Goal: Information Seeking & Learning: Learn about a topic

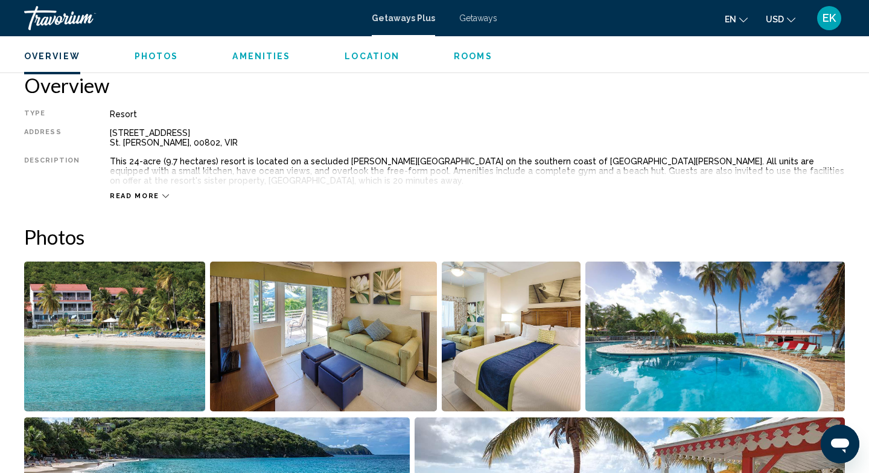
scroll to position [385, 0]
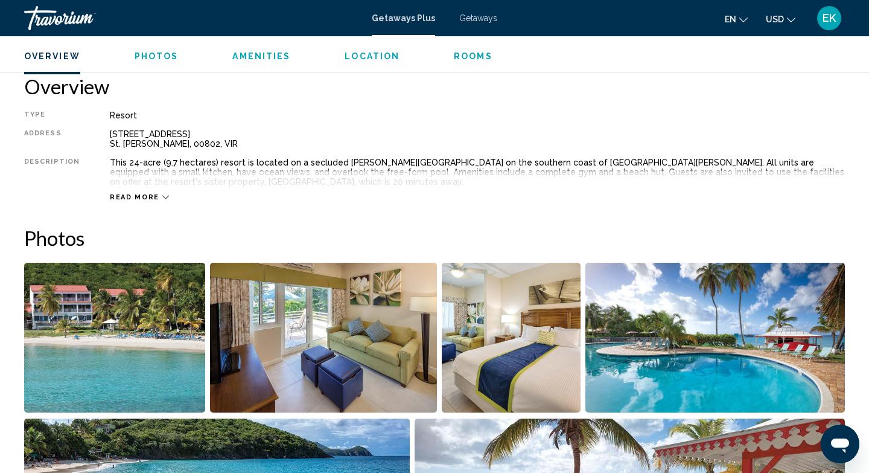
click at [162, 196] on icon "Main content" at bounding box center [165, 197] width 7 height 7
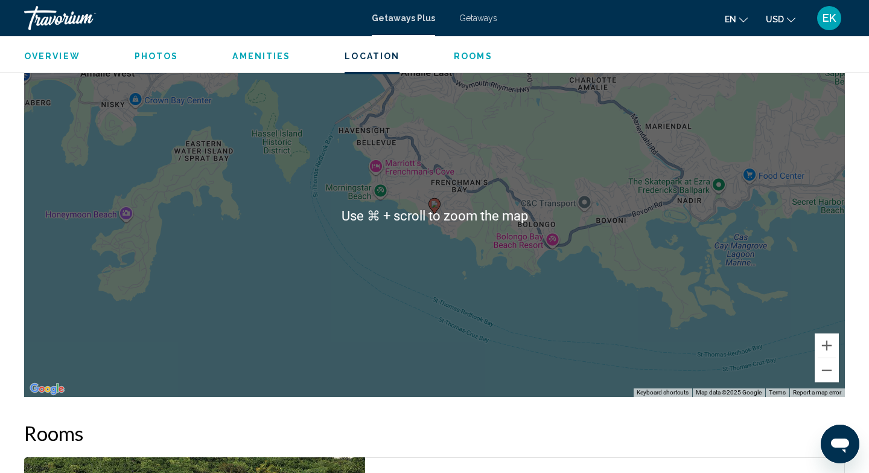
scroll to position [1501, 0]
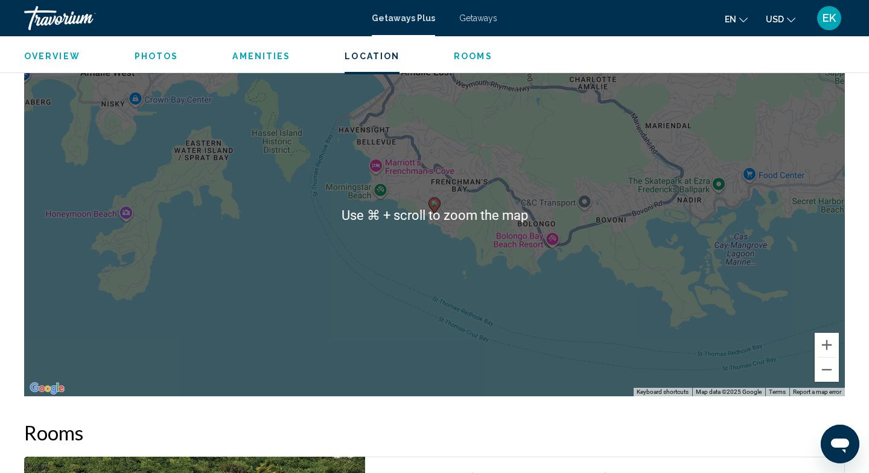
click at [431, 217] on div "To activate drag with keyboard, press Alt + Enter. Once in keyboard drag state,…" at bounding box center [434, 215] width 821 height 362
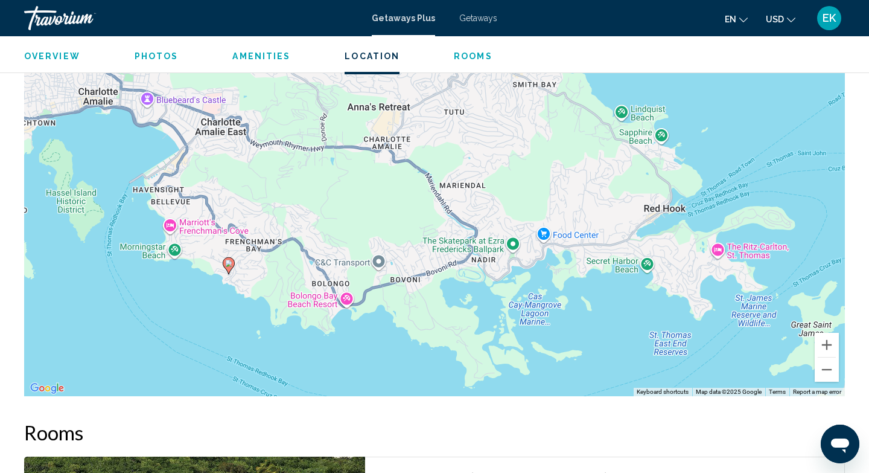
drag, startPoint x: 626, startPoint y: 242, endPoint x: 418, endPoint y: 298, distance: 216.2
click at [418, 299] on div "To activate drag with keyboard, press Alt + Enter. Once in keyboard drag state,…" at bounding box center [434, 215] width 821 height 362
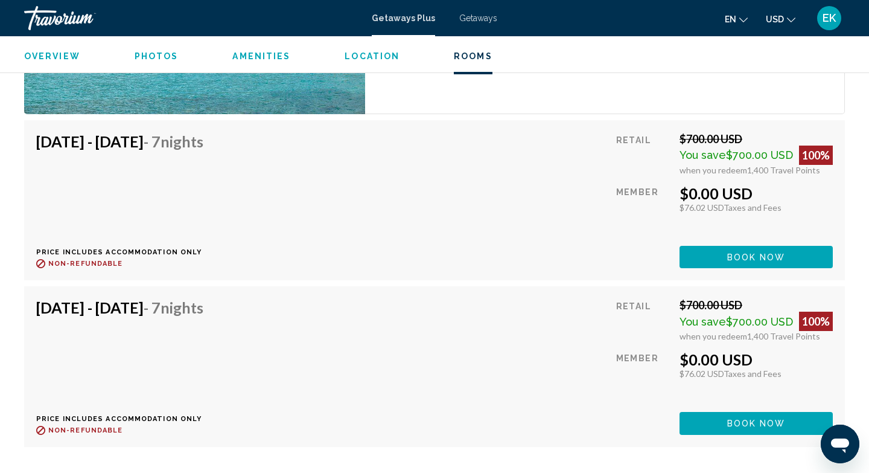
scroll to position [2087, 0]
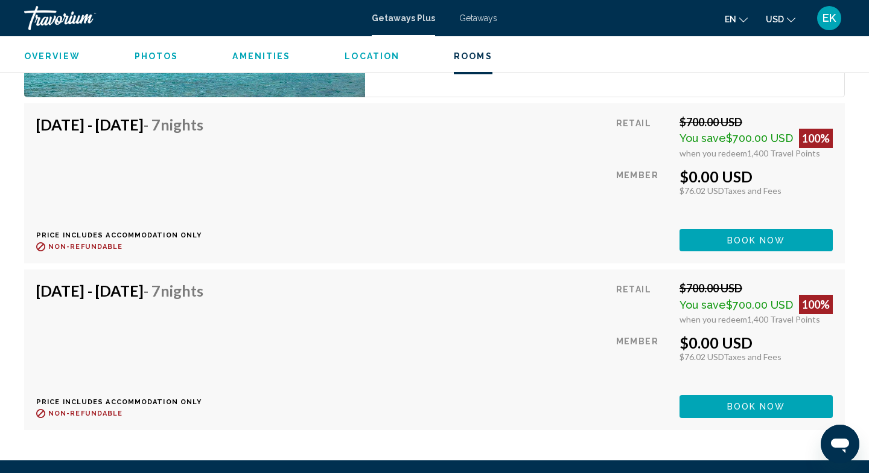
click at [162, 54] on span "Photos" at bounding box center [157, 56] width 44 height 10
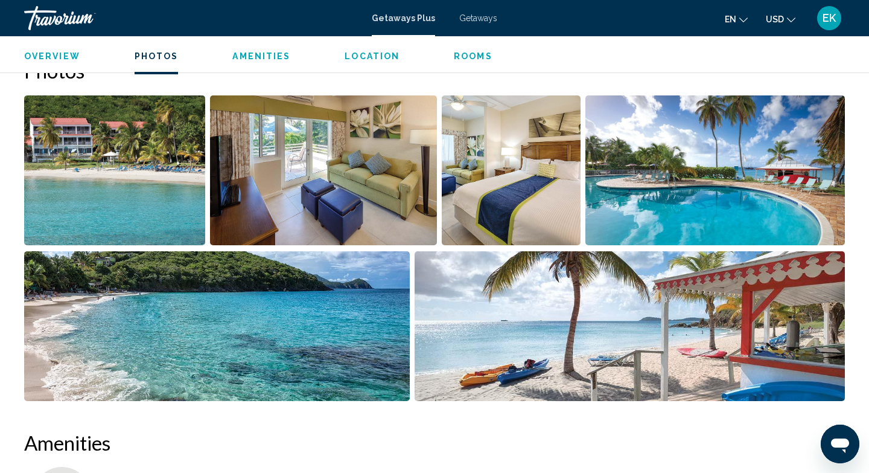
scroll to position [538, 0]
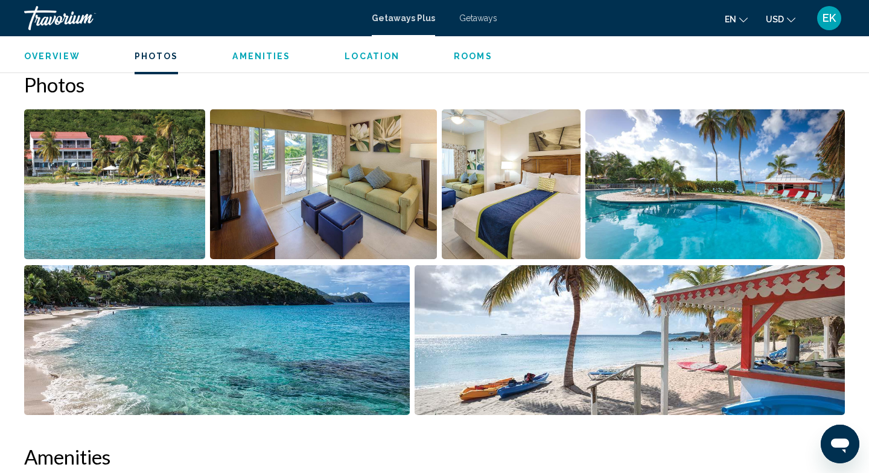
click at [153, 162] on img "Open full-screen image slider" at bounding box center [114, 184] width 181 height 150
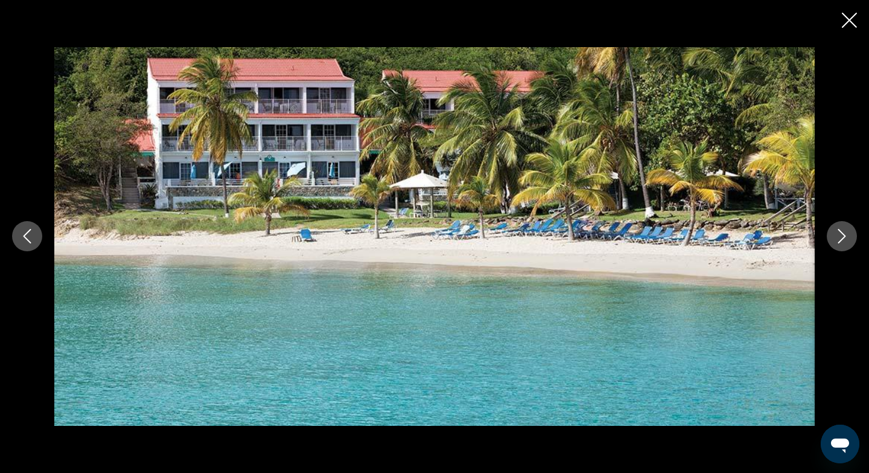
click at [836, 232] on icon "Next image" at bounding box center [842, 236] width 14 height 14
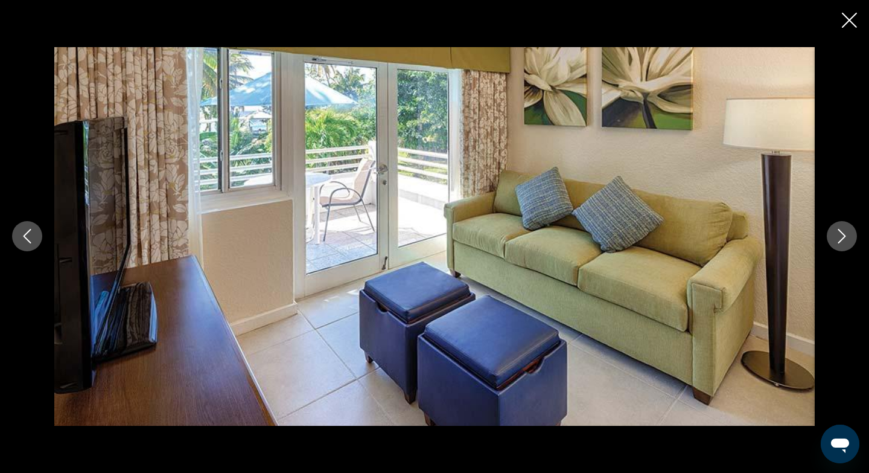
click at [836, 232] on icon "Next image" at bounding box center [842, 236] width 14 height 14
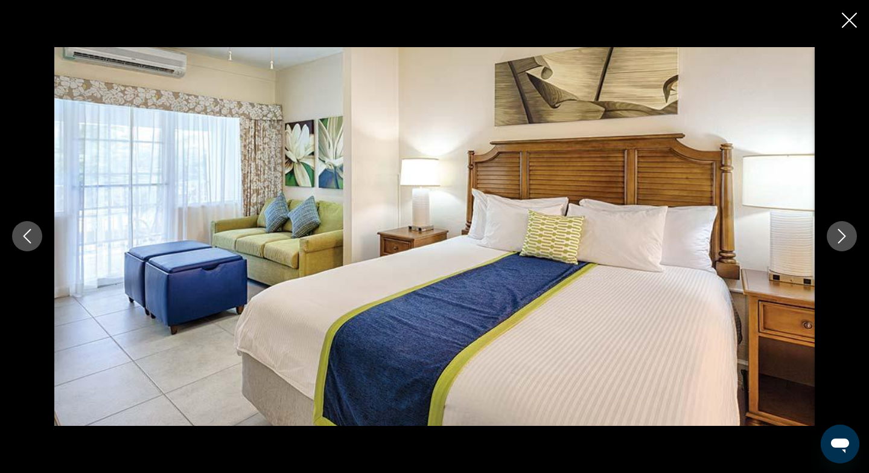
click at [841, 237] on icon "Next image" at bounding box center [842, 236] width 14 height 14
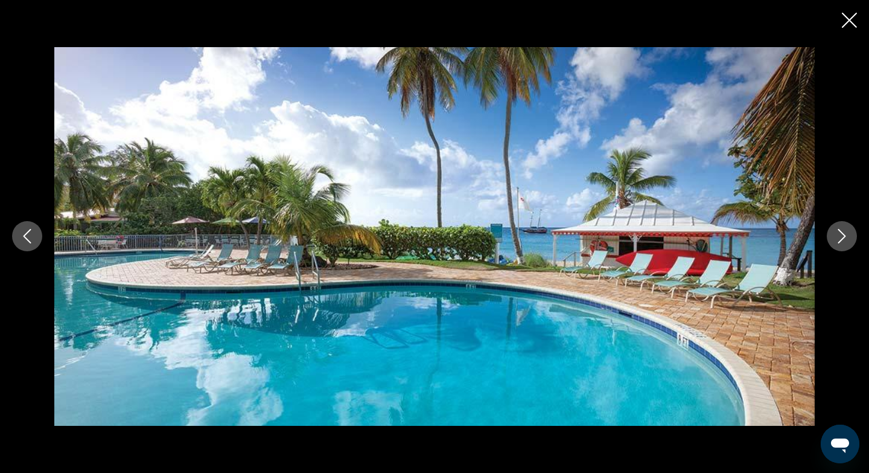
click at [841, 237] on icon "Next image" at bounding box center [842, 236] width 14 height 14
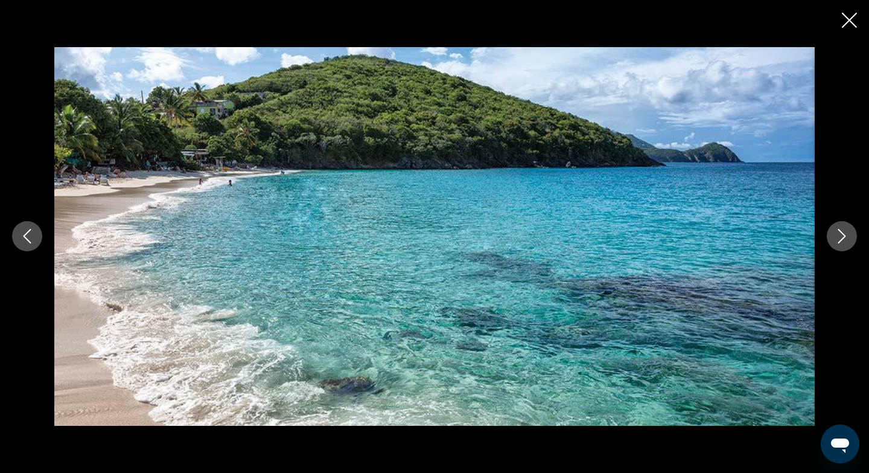
click at [841, 237] on icon "Next image" at bounding box center [842, 236] width 14 height 14
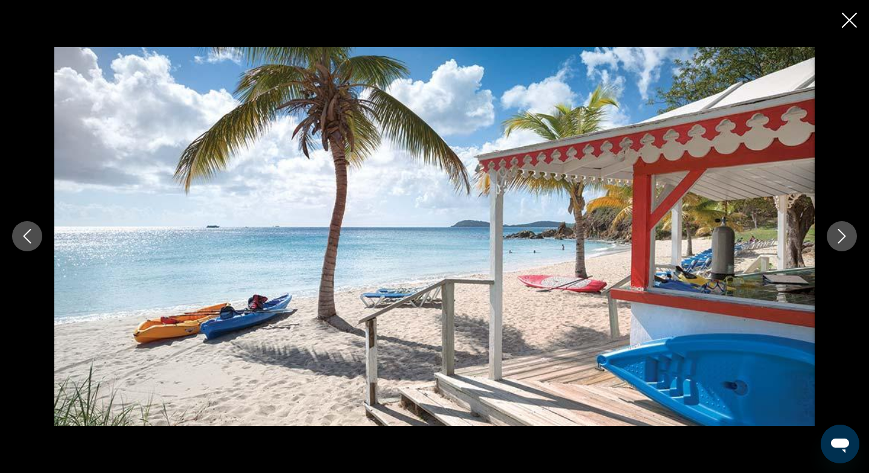
click at [841, 237] on icon "Next image" at bounding box center [842, 236] width 14 height 14
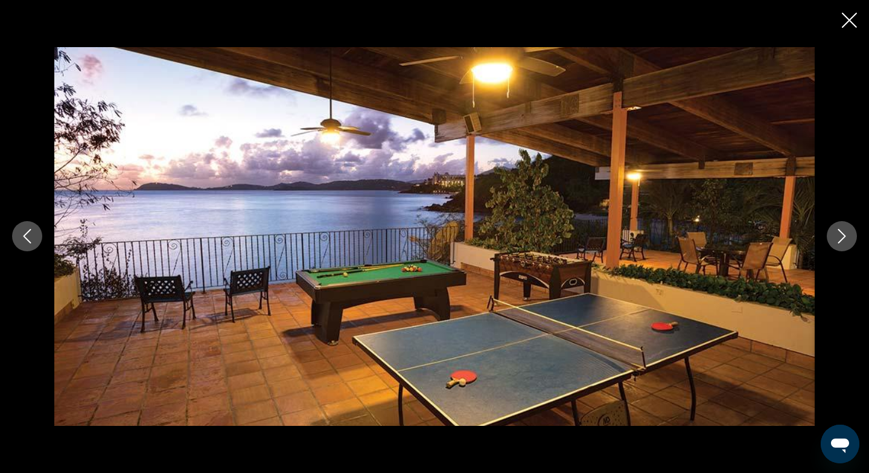
click at [841, 237] on icon "Next image" at bounding box center [842, 236] width 14 height 14
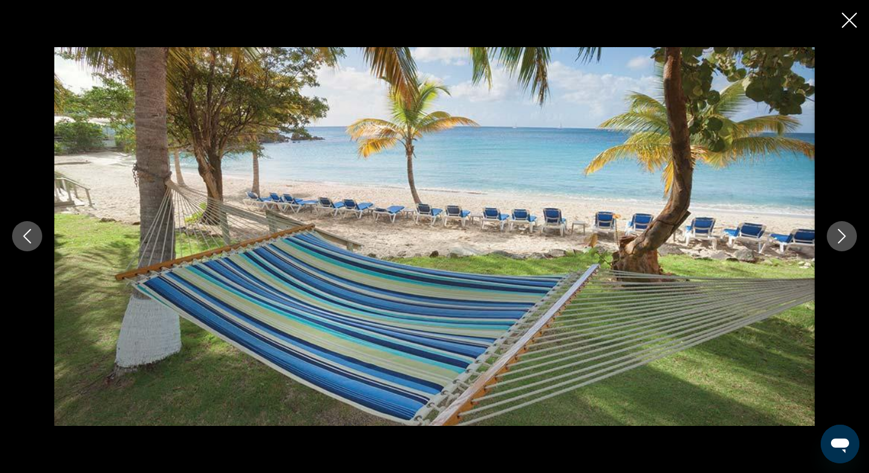
click at [841, 237] on icon "Next image" at bounding box center [842, 236] width 14 height 14
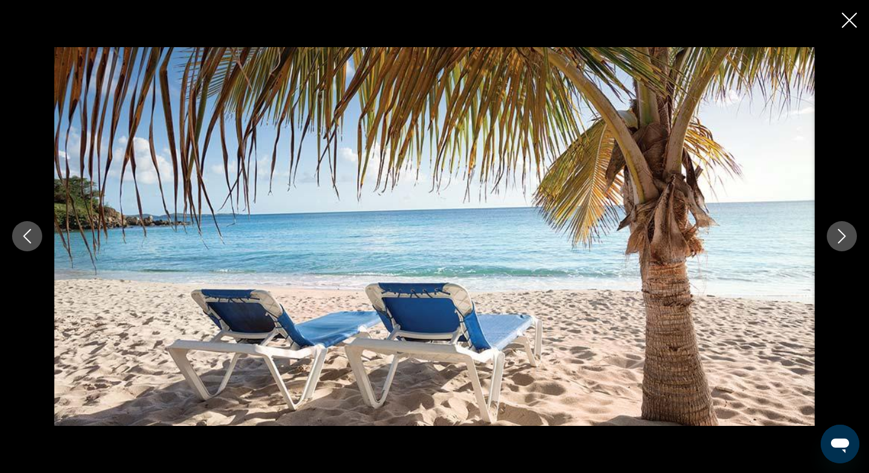
click at [841, 237] on icon "Next image" at bounding box center [842, 236] width 14 height 14
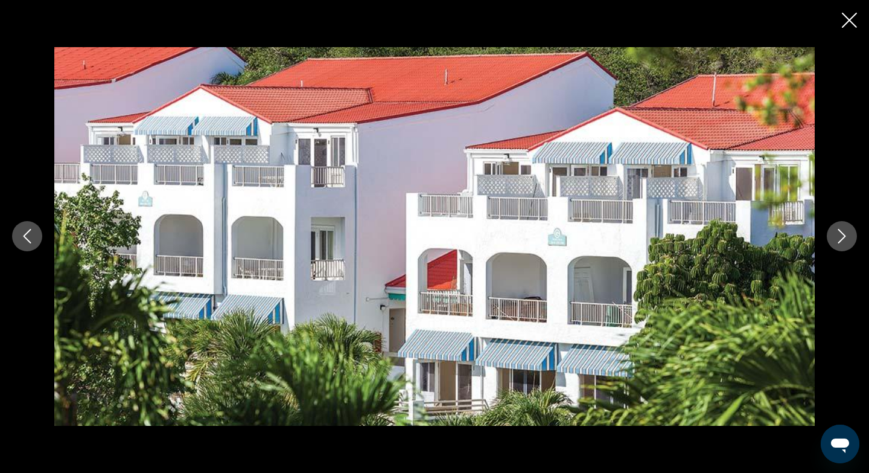
click at [841, 237] on icon "Next image" at bounding box center [842, 236] width 14 height 14
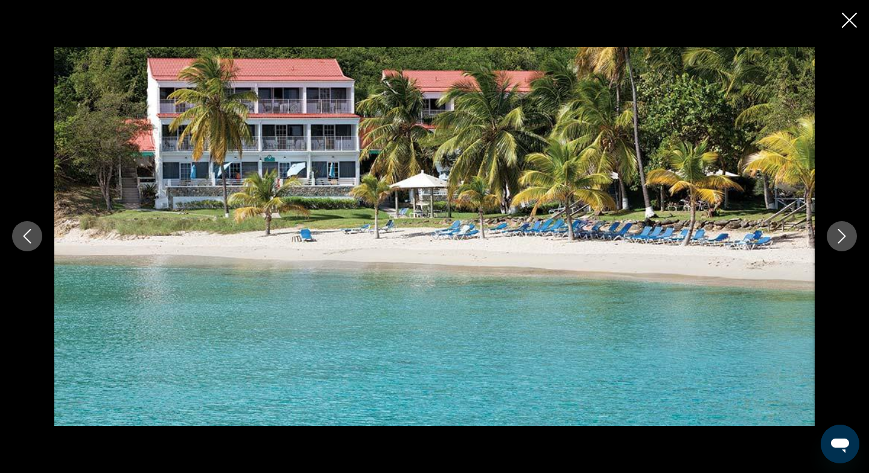
click at [855, 21] on icon "Close slideshow" at bounding box center [849, 20] width 15 height 15
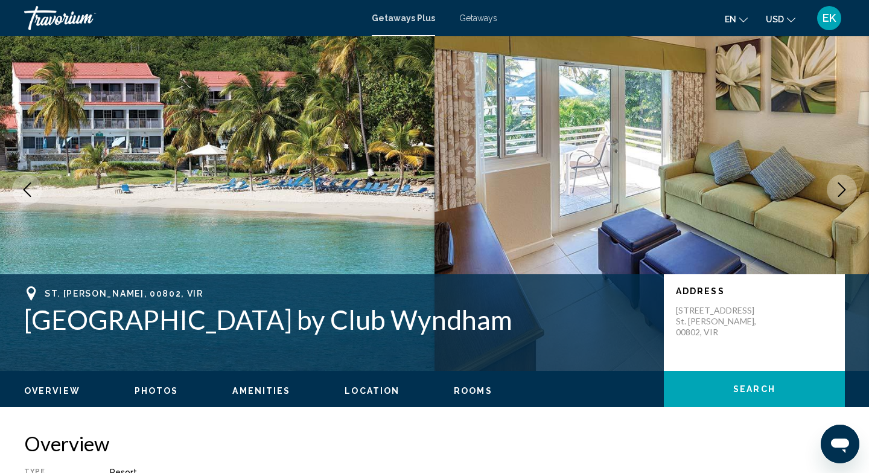
scroll to position [0, 0]
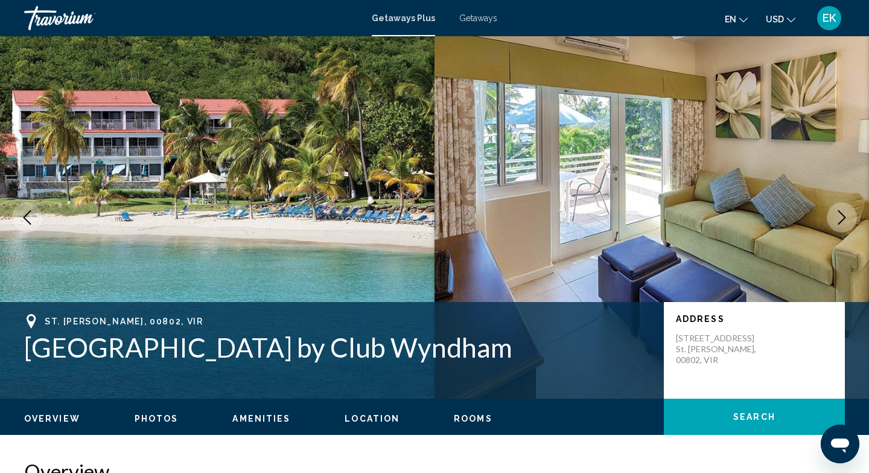
click at [486, 19] on span "Getaways" at bounding box center [478, 18] width 38 height 10
